Goal: Transaction & Acquisition: Purchase product/service

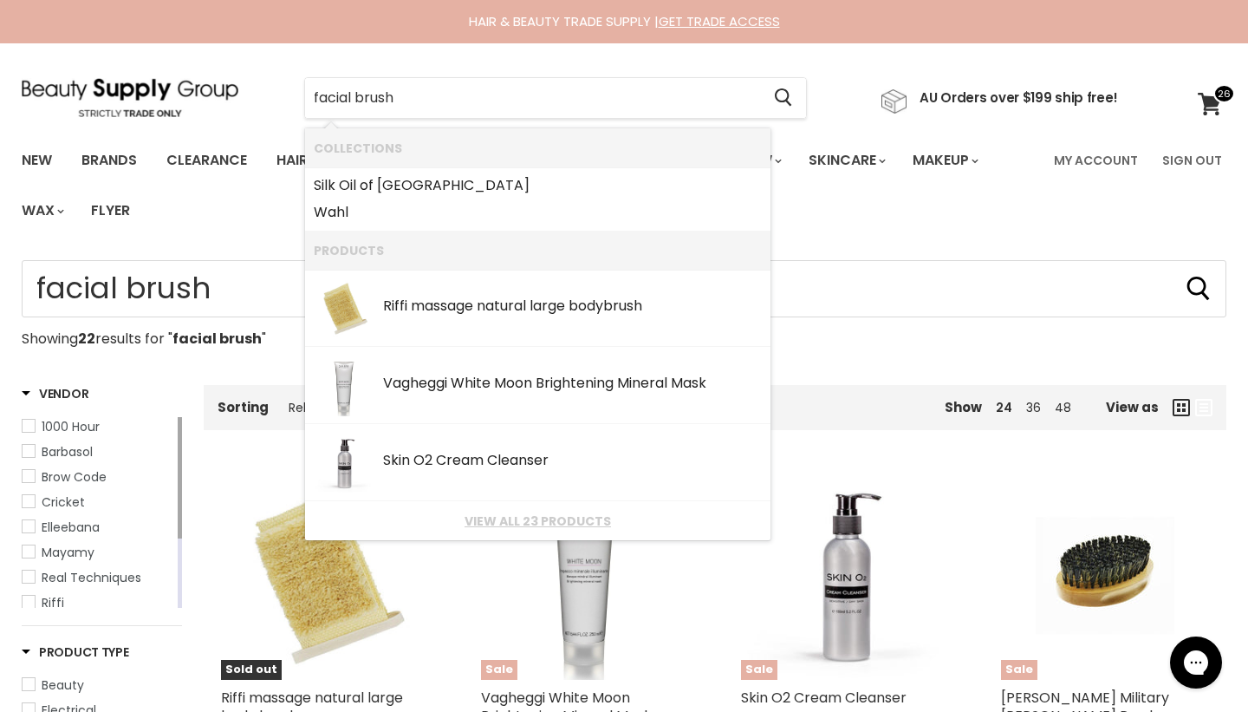
drag, startPoint x: 639, startPoint y: 104, endPoint x: 244, endPoint y: 85, distance: 394.9
click at [244, 85] on div "facial brush Cancel AU Orders over $199 ship free!" at bounding box center [570, 98] width 1097 height 40
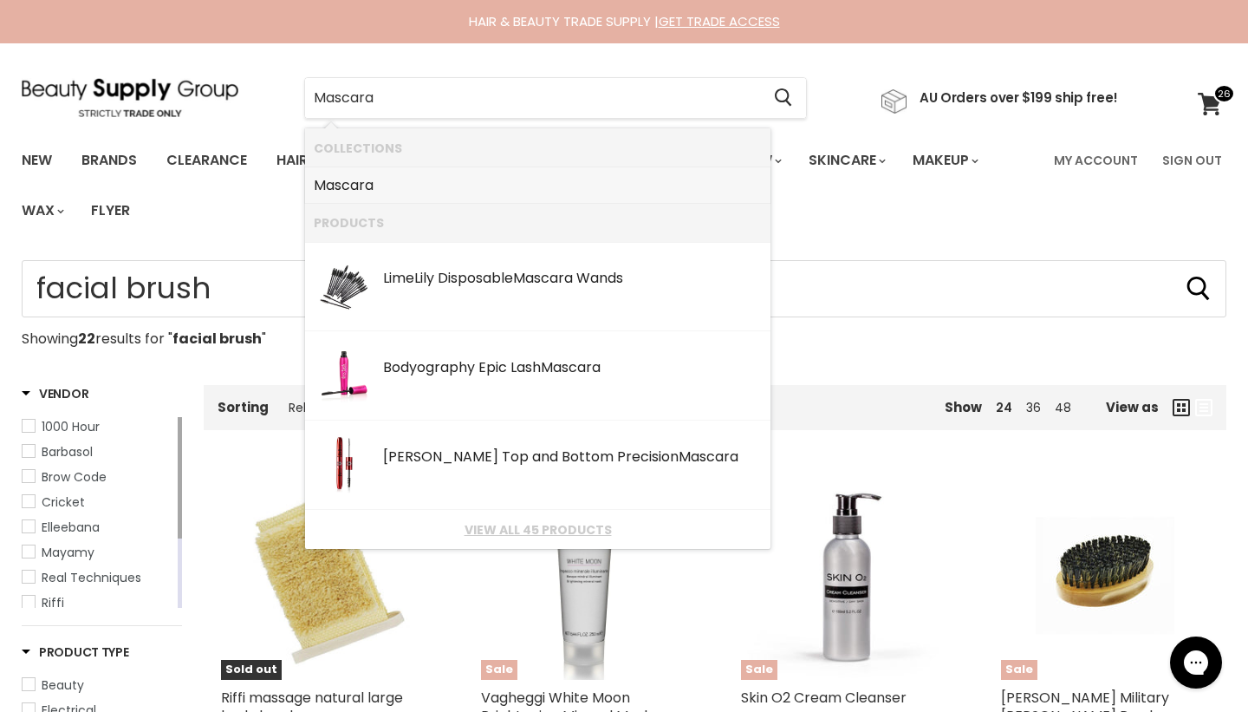
type input "LimeLily Disposable Mascara Wands"
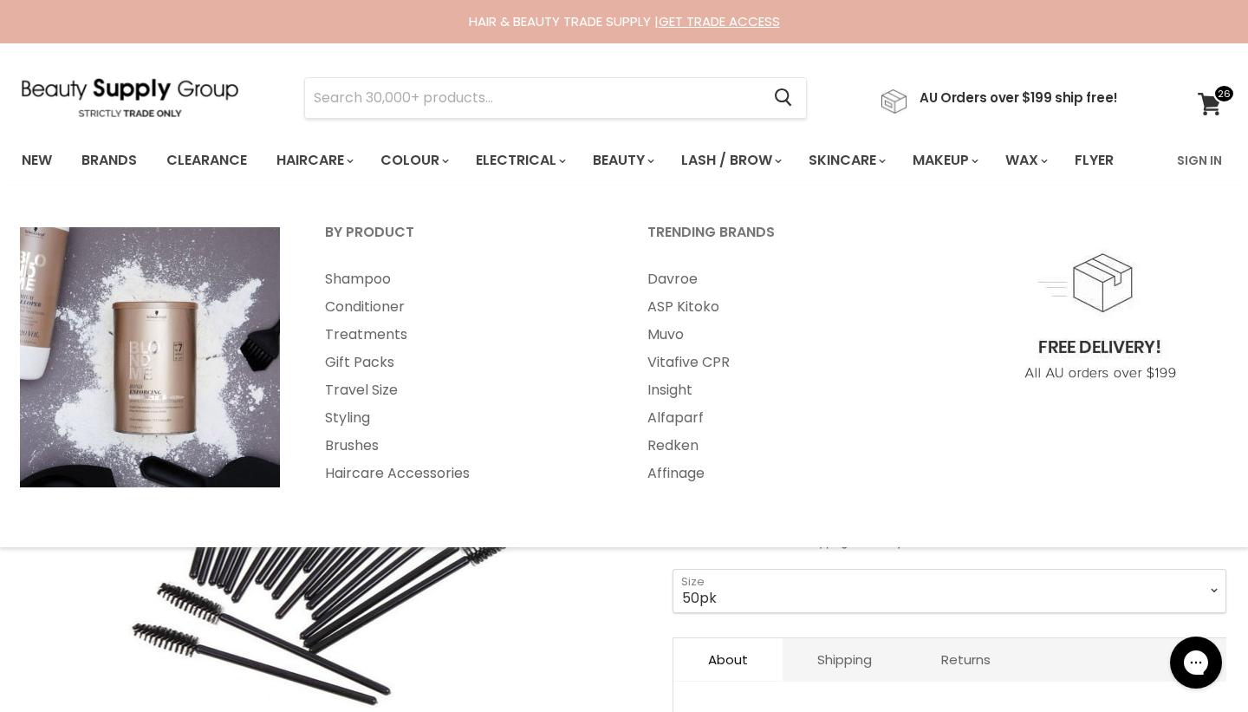
click at [582, 670] on div "Click or scroll to zoom Tap or pinch to zoom" at bounding box center [332, 520] width 621 height 621
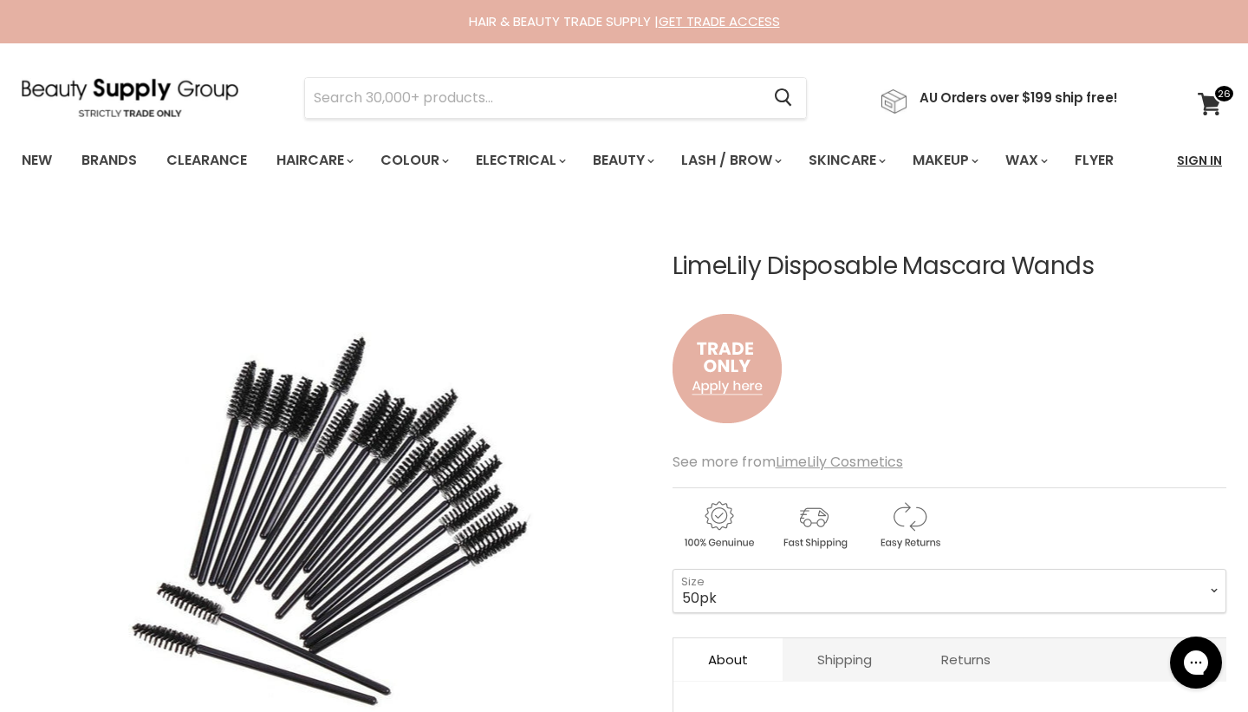
click at [1194, 165] on link "Sign In" at bounding box center [1200, 160] width 66 height 36
